Goal: Task Accomplishment & Management: Complete application form

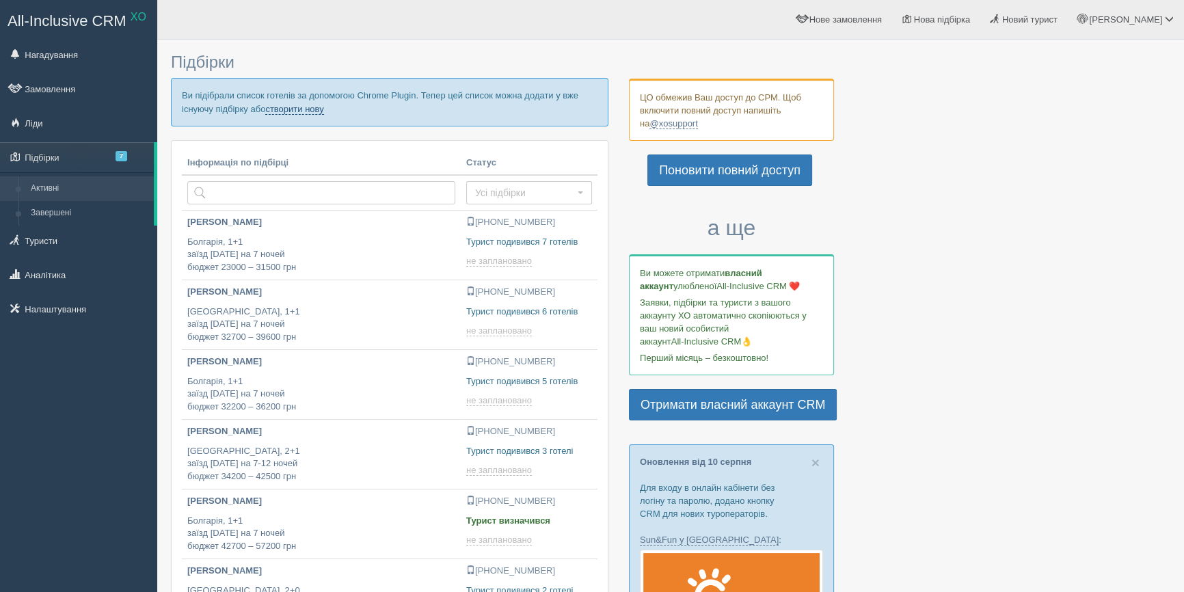
click at [308, 109] on link "створити нову" at bounding box center [294, 109] width 58 height 11
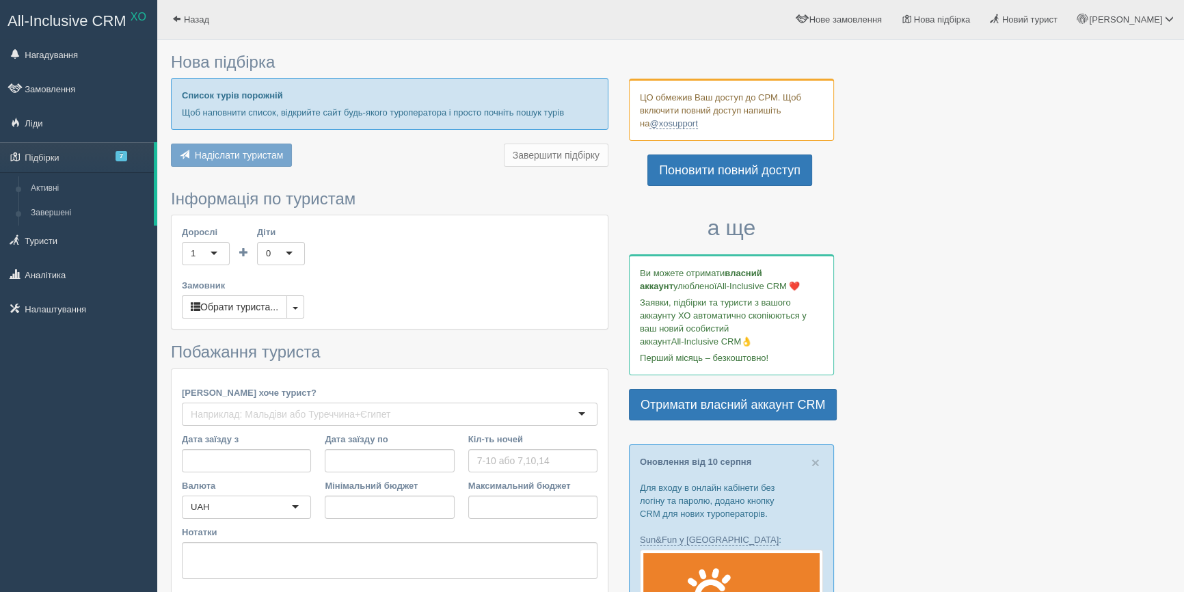
type input "7-9"
type input "31500"
type input "56200"
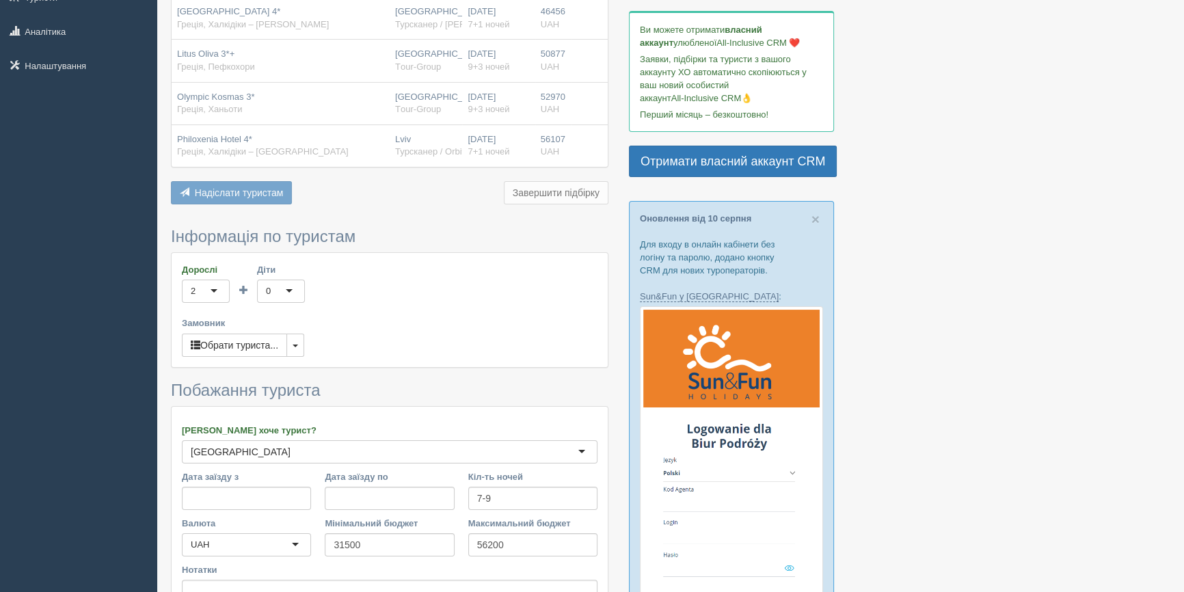
scroll to position [310, 0]
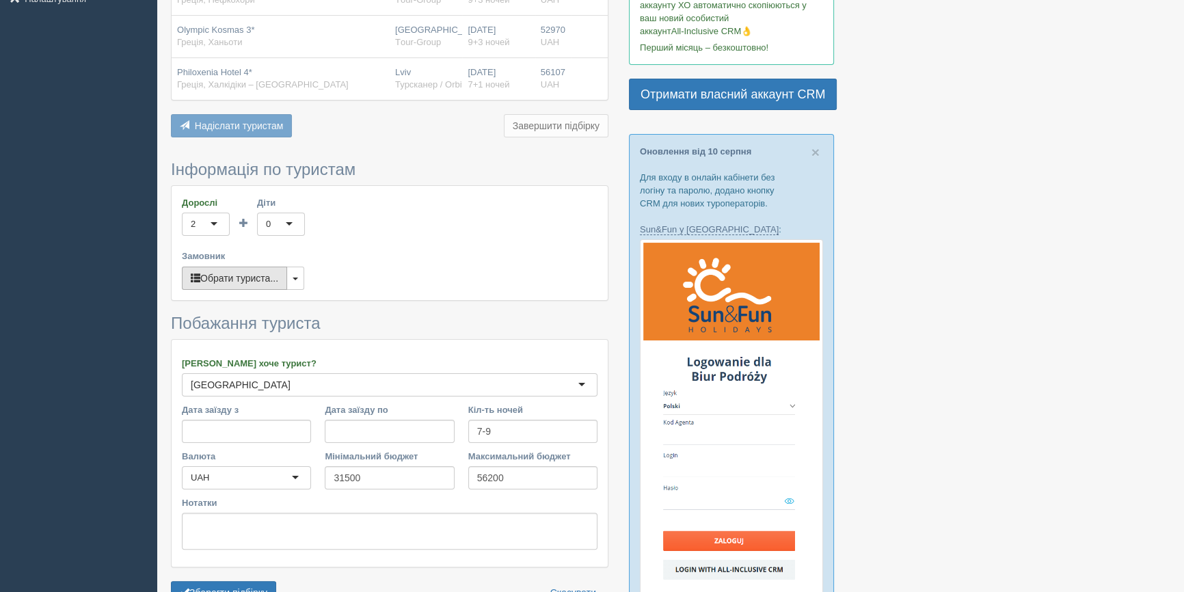
click at [247, 280] on button "Обрати туриста..." at bounding box center [234, 278] width 105 height 23
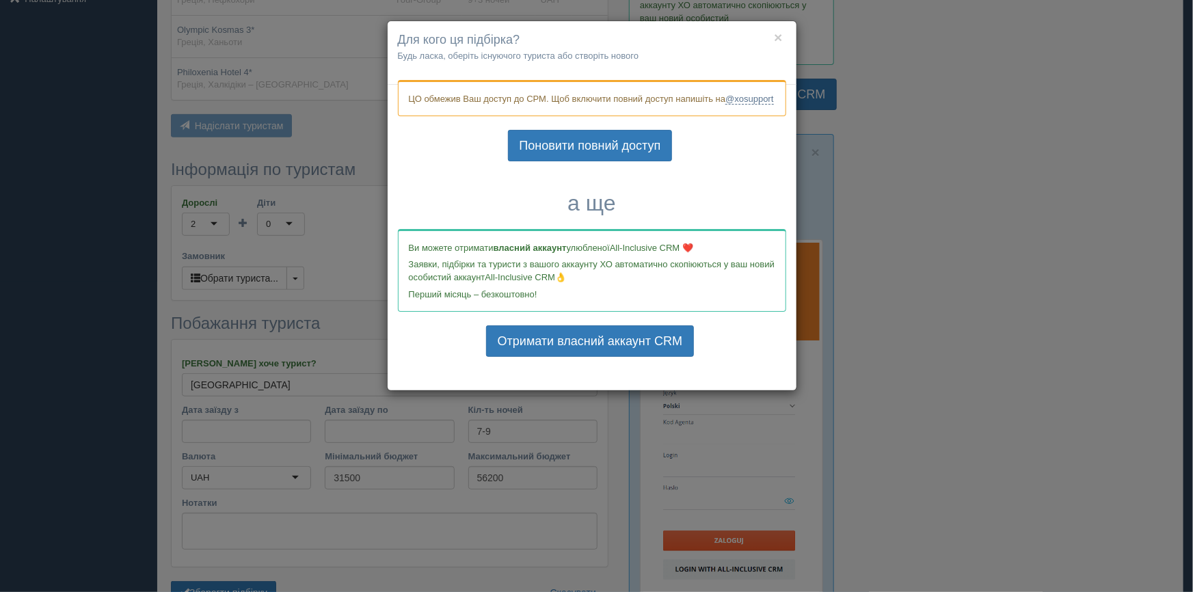
click at [497, 55] on p "Будь ласка, оберіть існуючого туриста або створіть нового" at bounding box center [592, 55] width 388 height 13
click at [635, 153] on link "Поновити повний доступ" at bounding box center [590, 145] width 165 height 31
click at [779, 39] on button "×" at bounding box center [778, 37] width 8 height 14
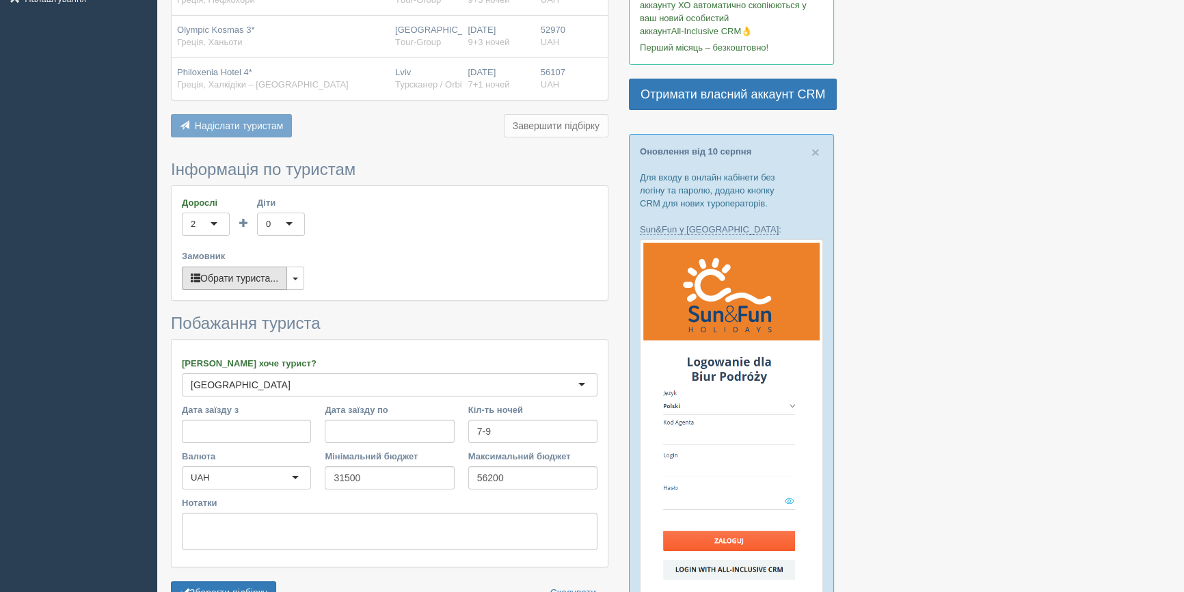
click at [238, 286] on button "Обрати туриста..." at bounding box center [234, 278] width 105 height 23
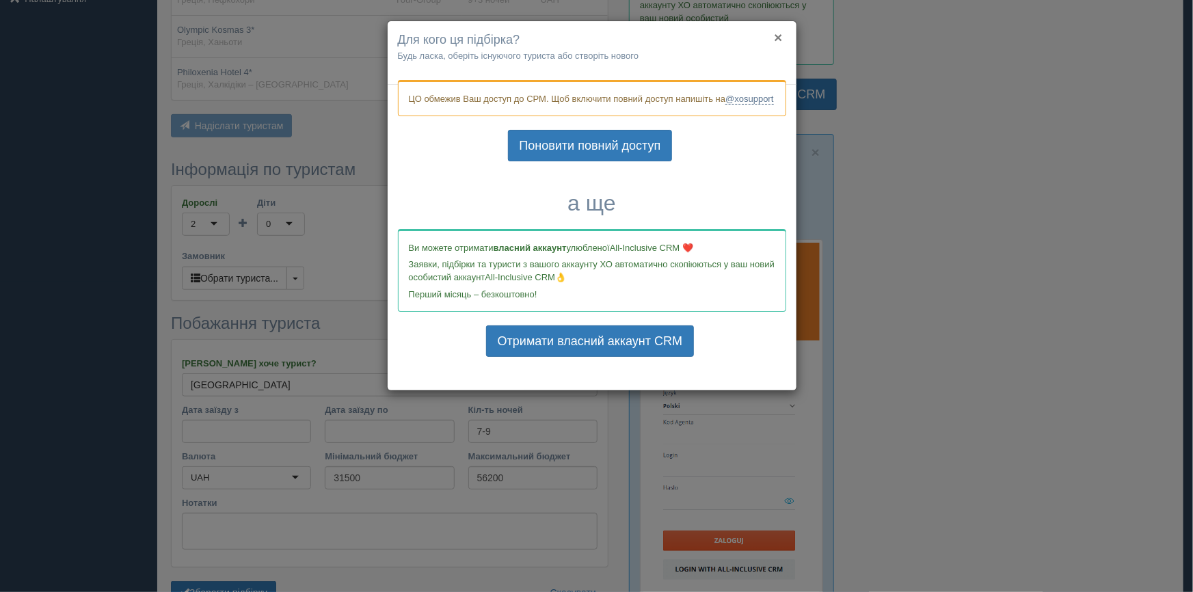
click at [780, 35] on button "×" at bounding box center [778, 37] width 8 height 14
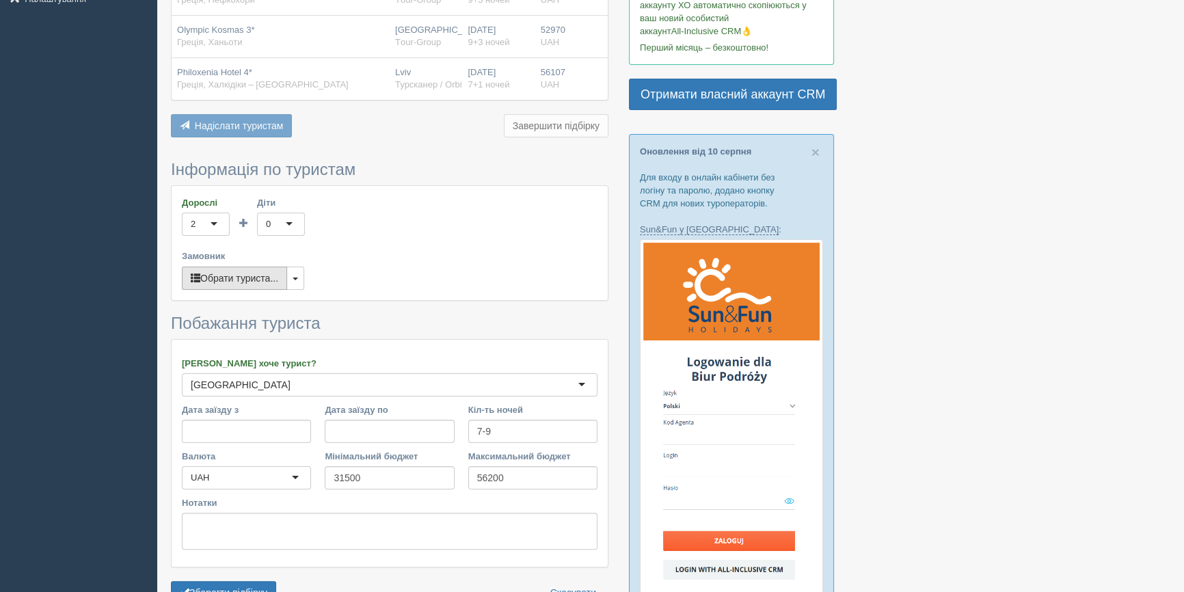
click at [261, 278] on button "Обрати туриста..." at bounding box center [234, 278] width 105 height 23
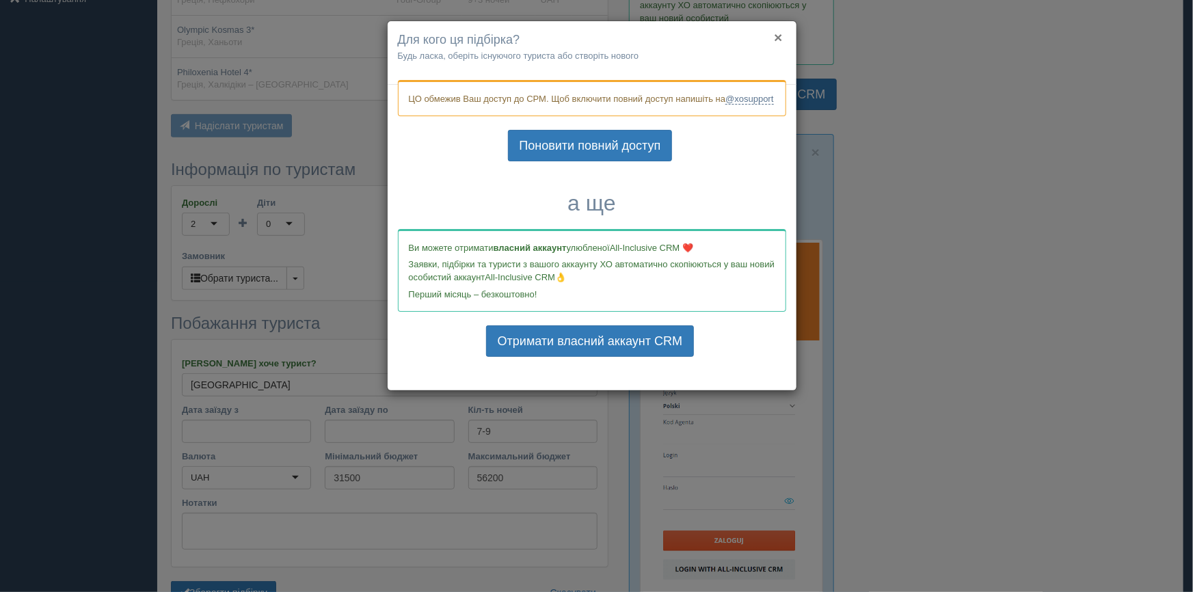
click at [780, 34] on button "×" at bounding box center [778, 37] width 8 height 14
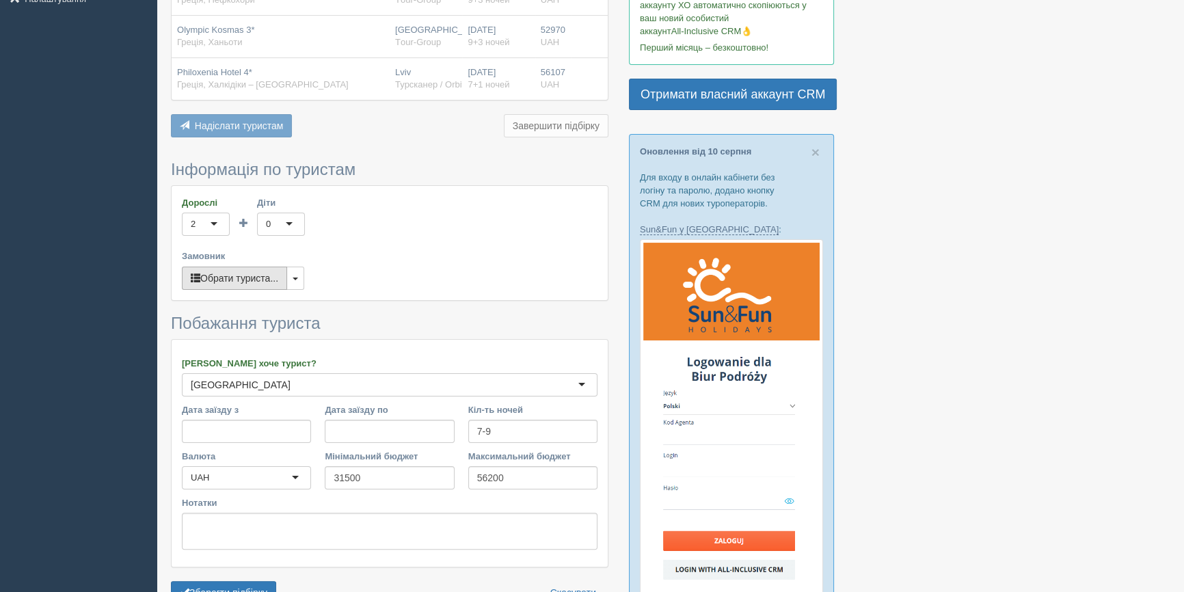
click at [273, 279] on button "Обрати туриста..." at bounding box center [234, 278] width 105 height 23
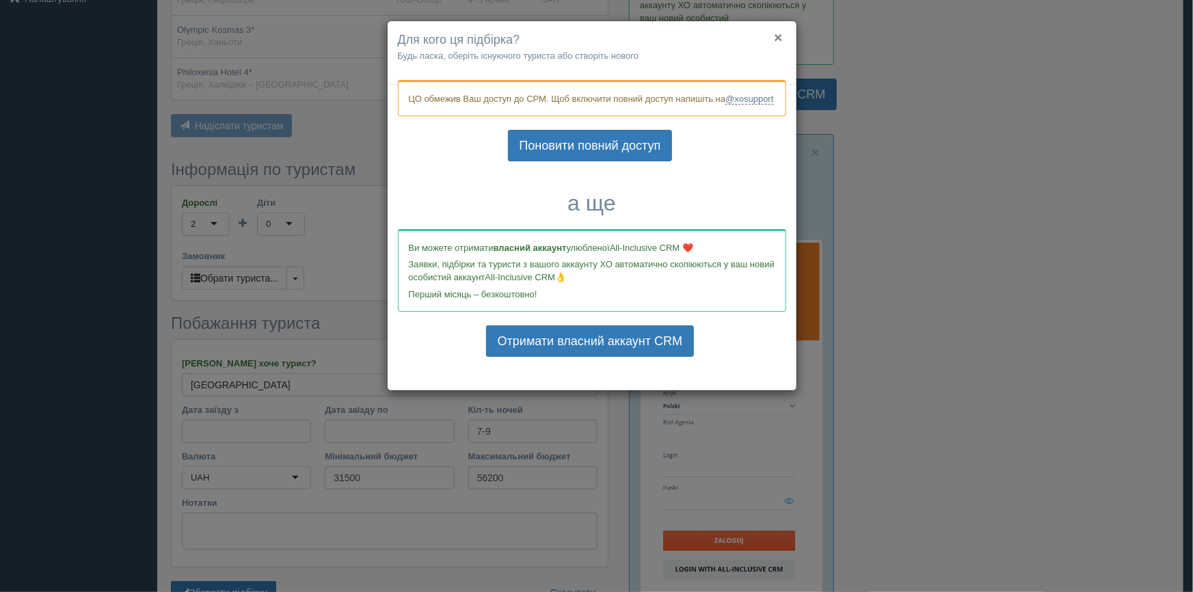
click at [778, 35] on button "×" at bounding box center [778, 37] width 8 height 14
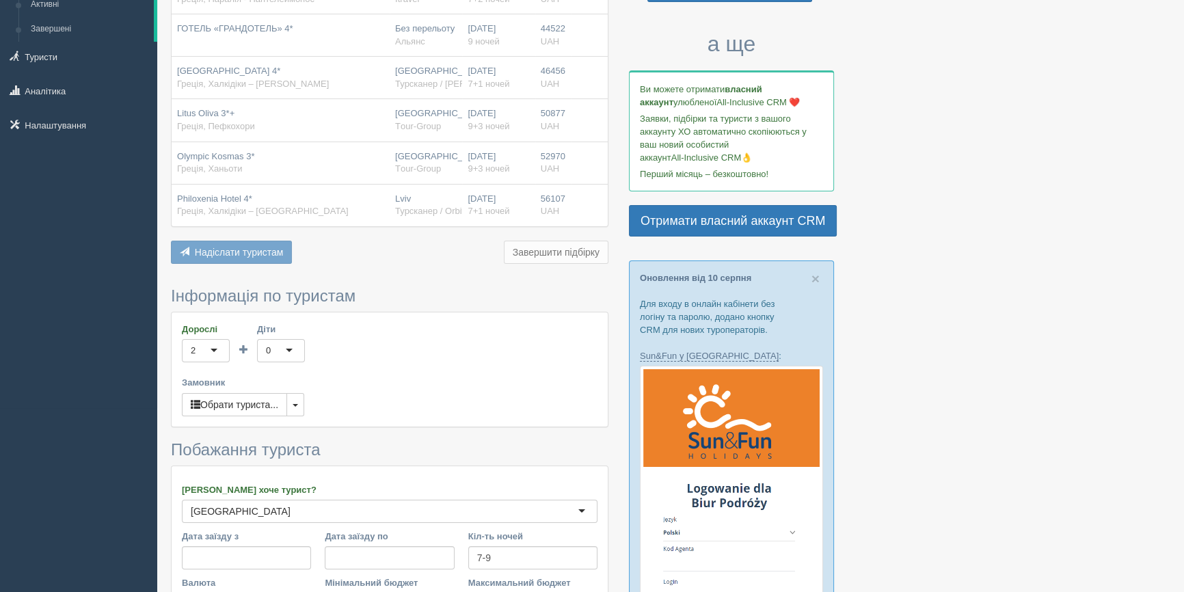
scroll to position [0, 0]
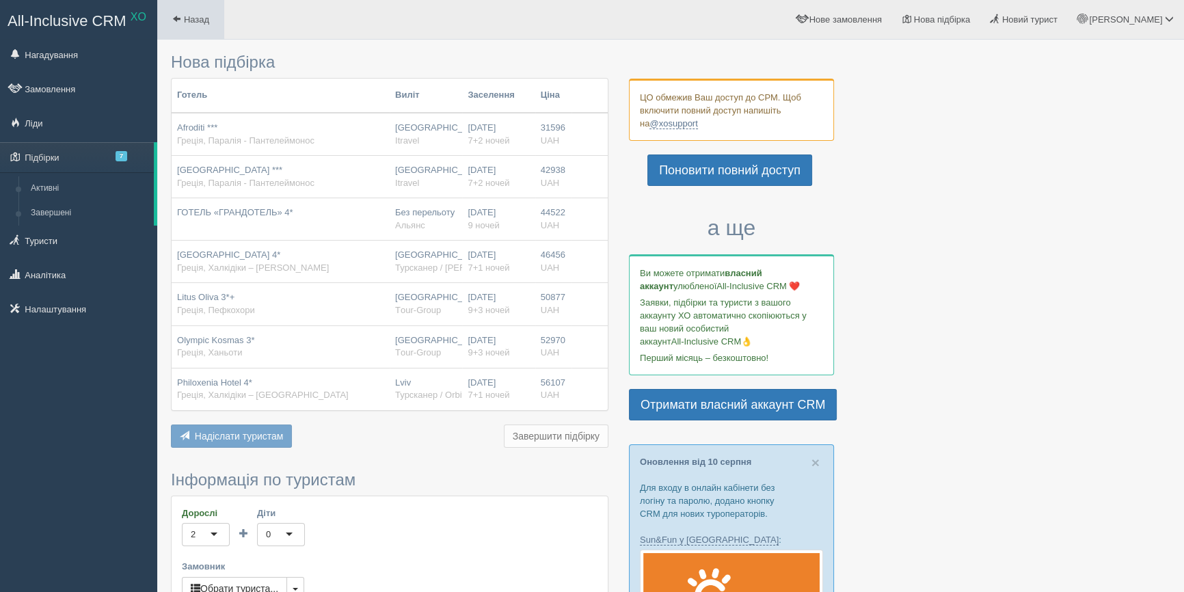
click at [187, 23] on span "Назад" at bounding box center [196, 19] width 25 height 10
